Goal: Information Seeking & Learning: Check status

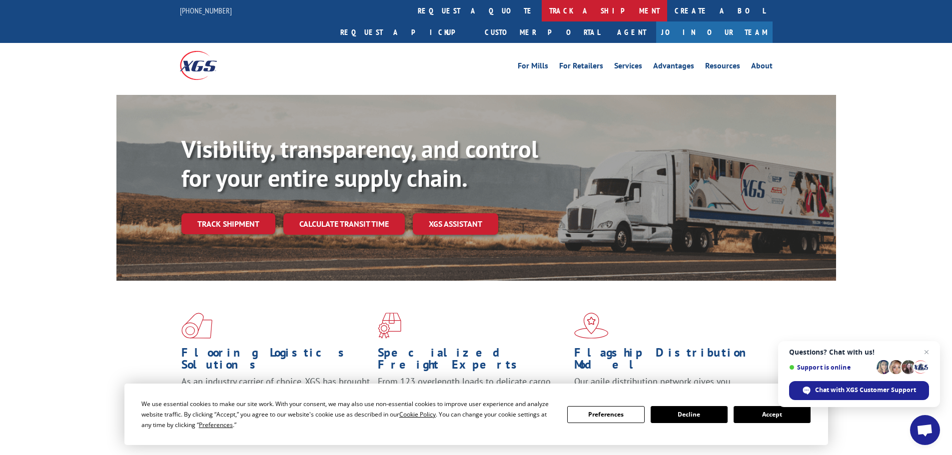
click at [542, 9] on link "track a shipment" at bounding box center [604, 10] width 125 height 21
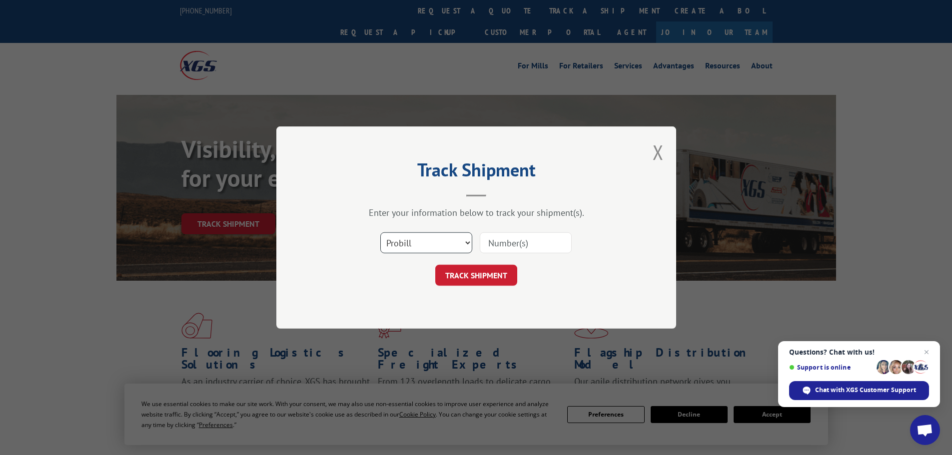
click at [452, 250] on select "Select category... Probill BOL PO" at bounding box center [426, 242] width 92 height 21
select select "bol"
click at [380, 232] on select "Select category... Probill BOL PO" at bounding box center [426, 242] width 92 height 21
click at [518, 245] on input at bounding box center [526, 242] width 92 height 21
paste input "5981969"
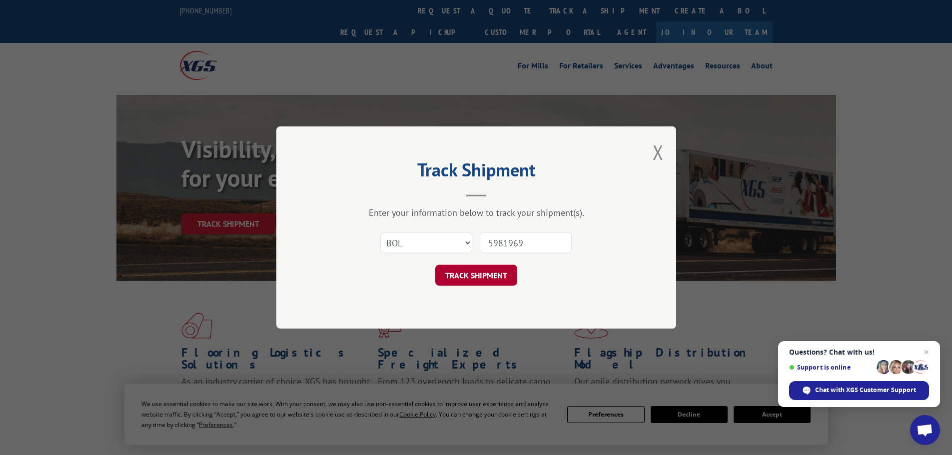
type input "5981969"
click at [484, 273] on button "TRACK SHIPMENT" at bounding box center [476, 275] width 82 height 21
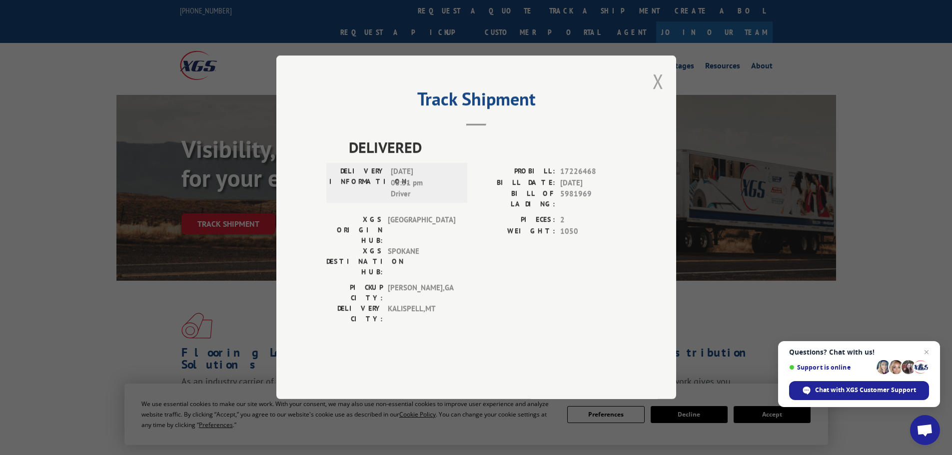
click at [659, 94] on button "Close modal" at bounding box center [657, 81] width 11 height 26
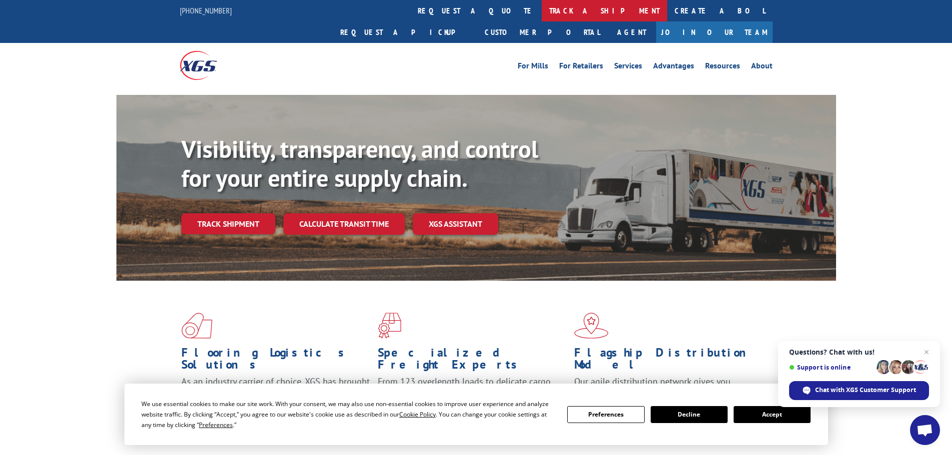
click at [542, 8] on link "track a shipment" at bounding box center [604, 10] width 125 height 21
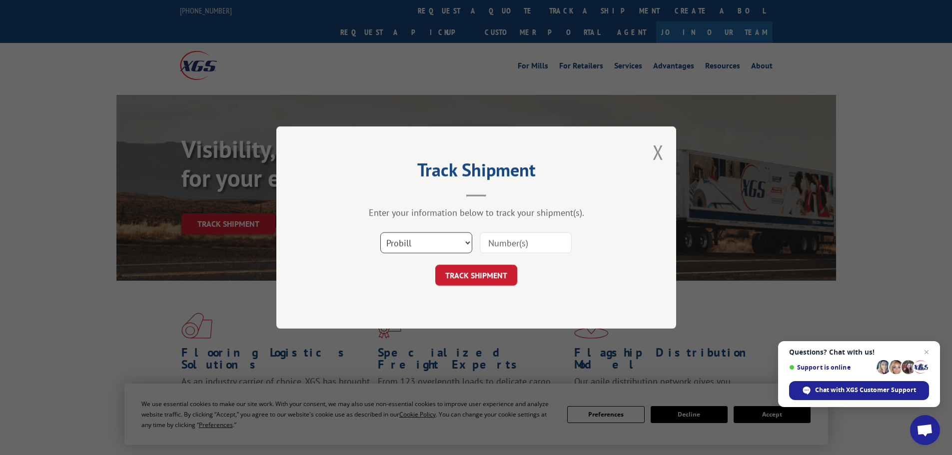
click at [428, 245] on select "Select category... Probill BOL PO" at bounding box center [426, 242] width 92 height 21
select select "bol"
click at [380, 232] on select "Select category... Probill BOL PO" at bounding box center [426, 242] width 92 height 21
click at [529, 241] on input at bounding box center [526, 242] width 92 height 21
paste input "5993065"
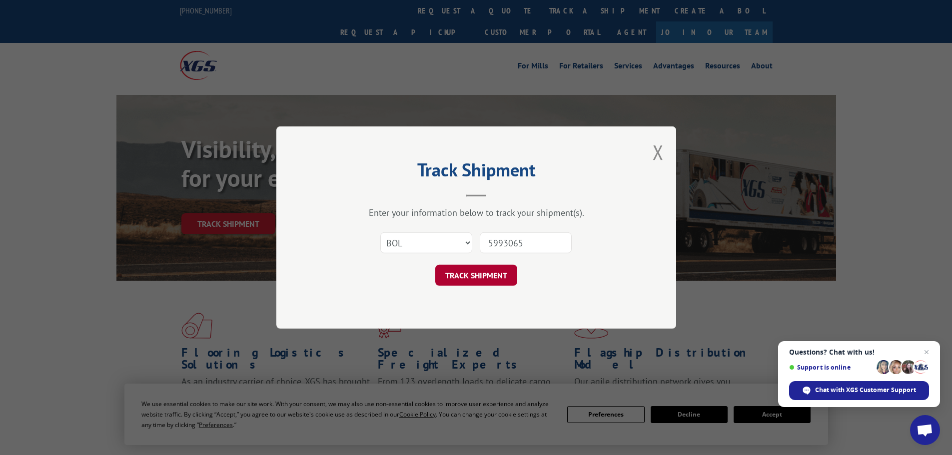
type input "5993065"
click at [475, 273] on button "TRACK SHIPMENT" at bounding box center [476, 275] width 82 height 21
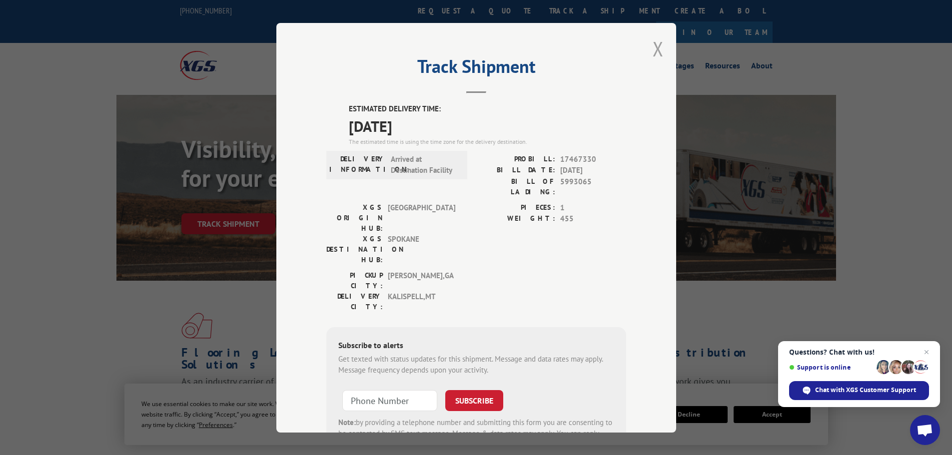
click at [652, 49] on button "Close modal" at bounding box center [657, 48] width 11 height 26
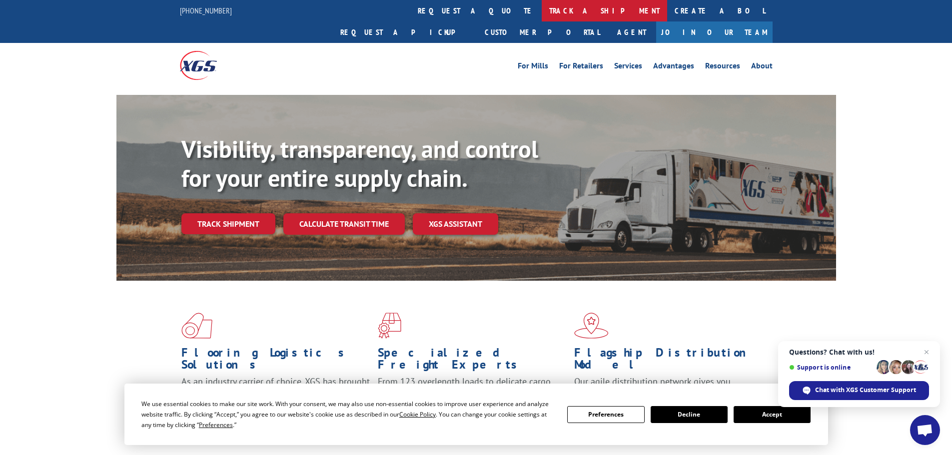
click at [542, 11] on link "track a shipment" at bounding box center [604, 10] width 125 height 21
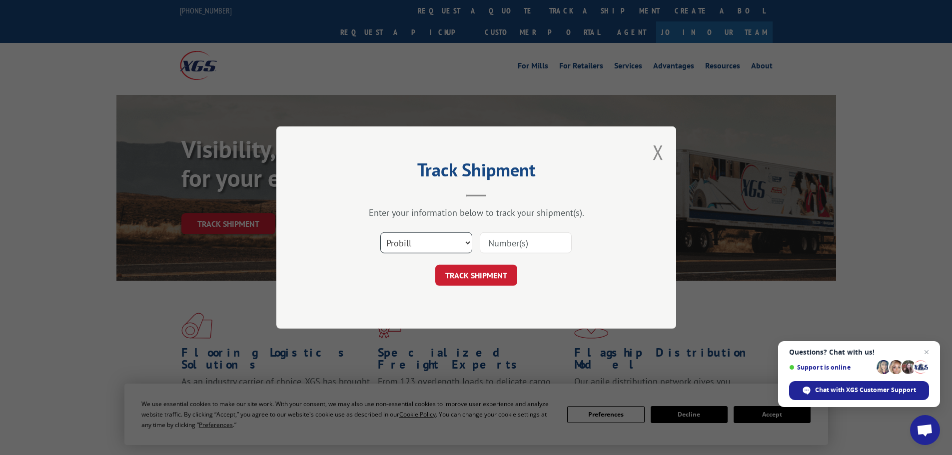
drag, startPoint x: 419, startPoint y: 233, endPoint x: 420, endPoint y: 240, distance: 6.6
click at [419, 233] on select "Select category... Probill BOL PO" at bounding box center [426, 242] width 92 height 21
select select "bol"
click at [380, 232] on select "Select category... Probill BOL PO" at bounding box center [426, 242] width 92 height 21
click at [525, 248] on input at bounding box center [526, 242] width 92 height 21
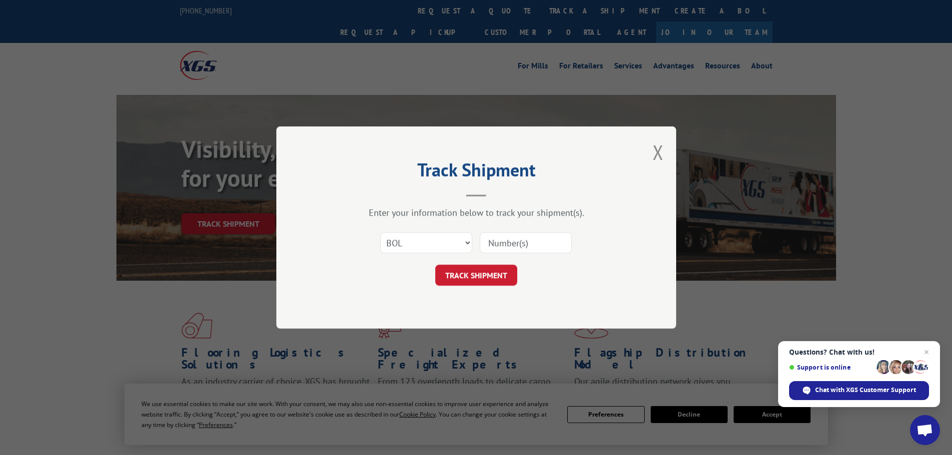
paste input "5076586"
type input "5076586"
click at [481, 271] on button "TRACK SHIPMENT" at bounding box center [476, 275] width 82 height 21
